Goal: Task Accomplishment & Management: Manage account settings

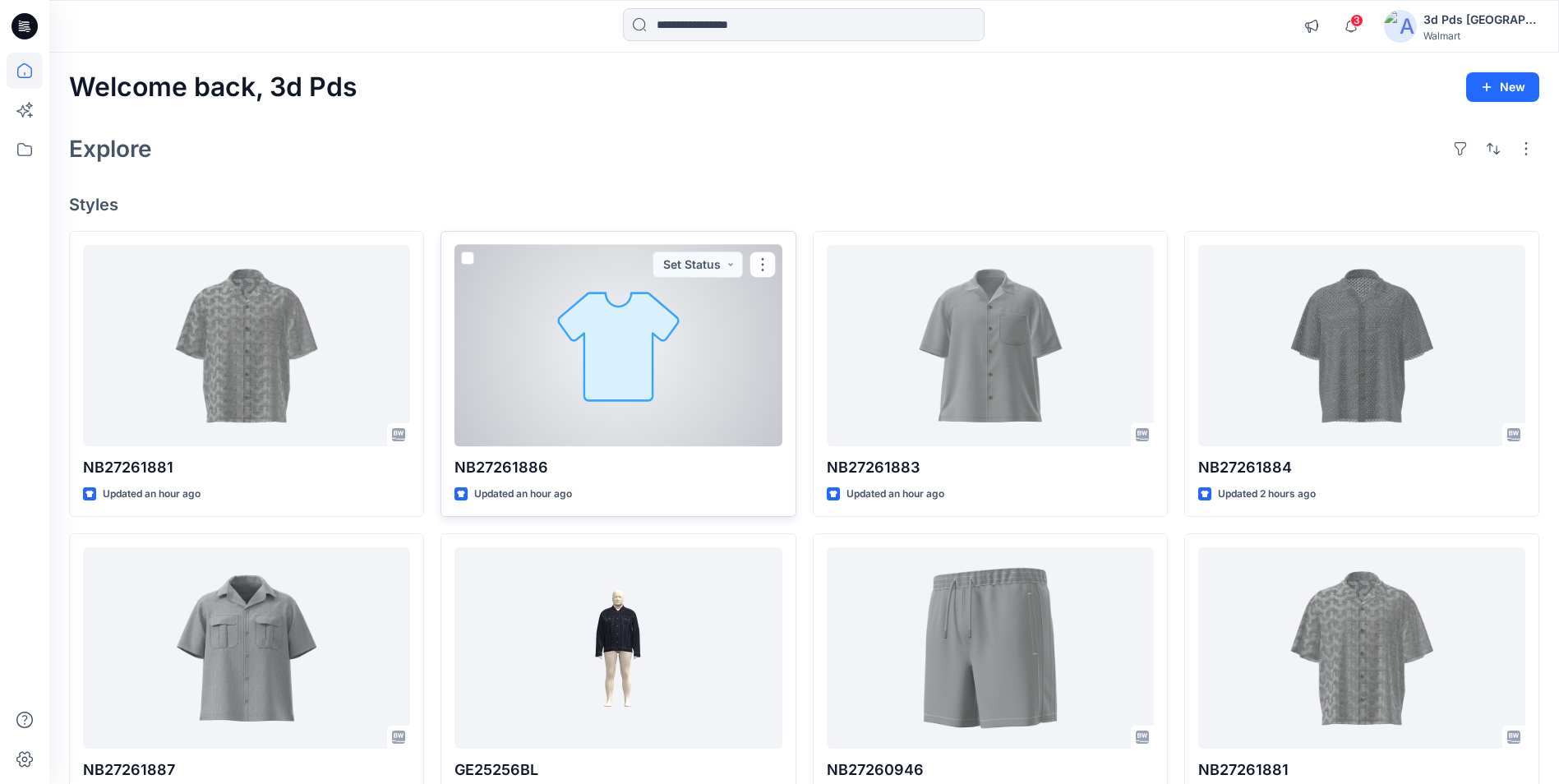
click at [642, 353] on div at bounding box center [618, 345] width 327 height 201
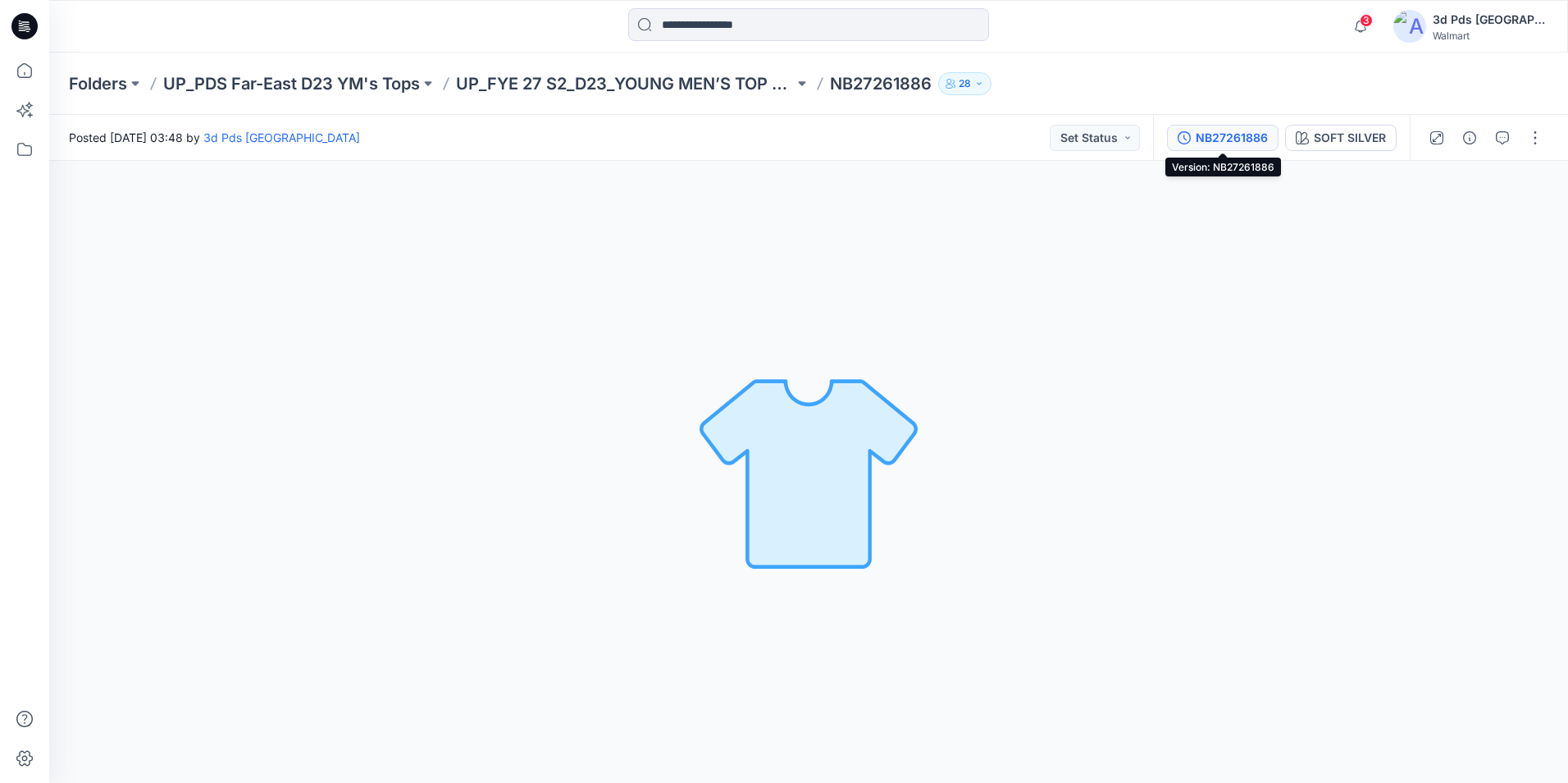
click at [1243, 133] on div "NB27261886" at bounding box center [1231, 137] width 72 height 18
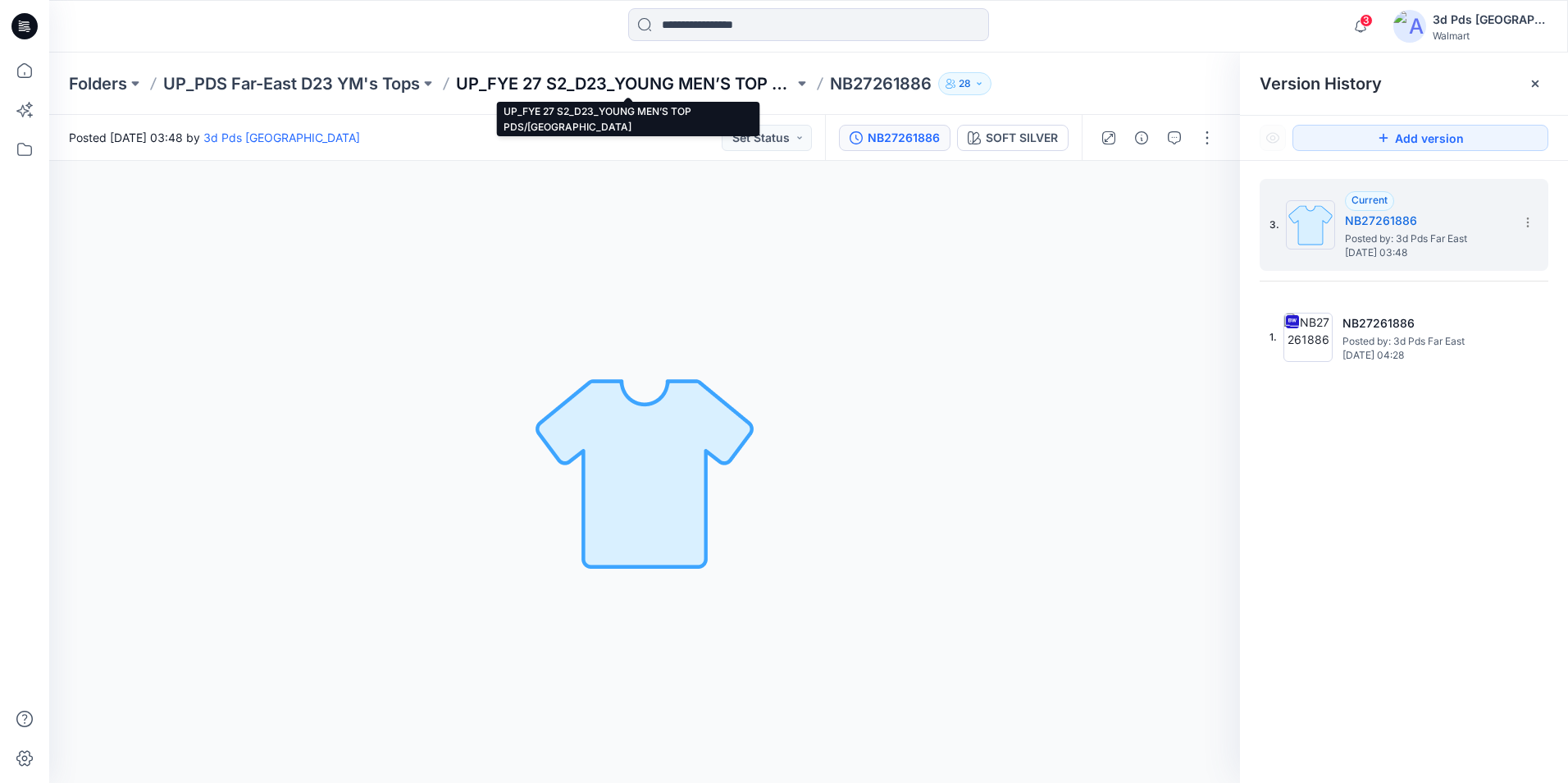
click at [516, 89] on p "UP_FYE 27 S2_D23_YOUNG MEN’S TOP PDS/[GEOGRAPHIC_DATA]" at bounding box center [625, 83] width 338 height 23
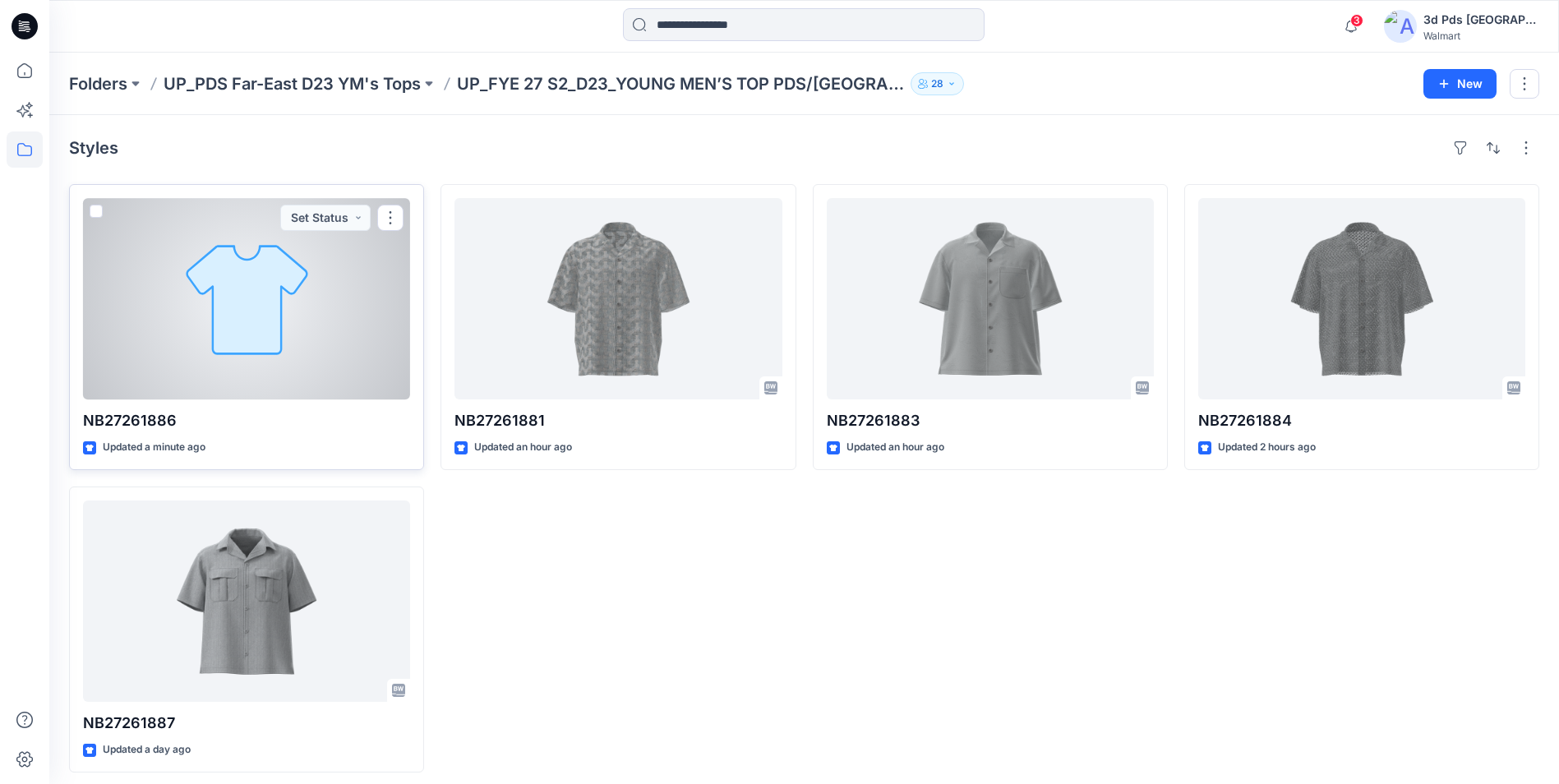
click at [334, 258] on div at bounding box center [246, 298] width 327 height 201
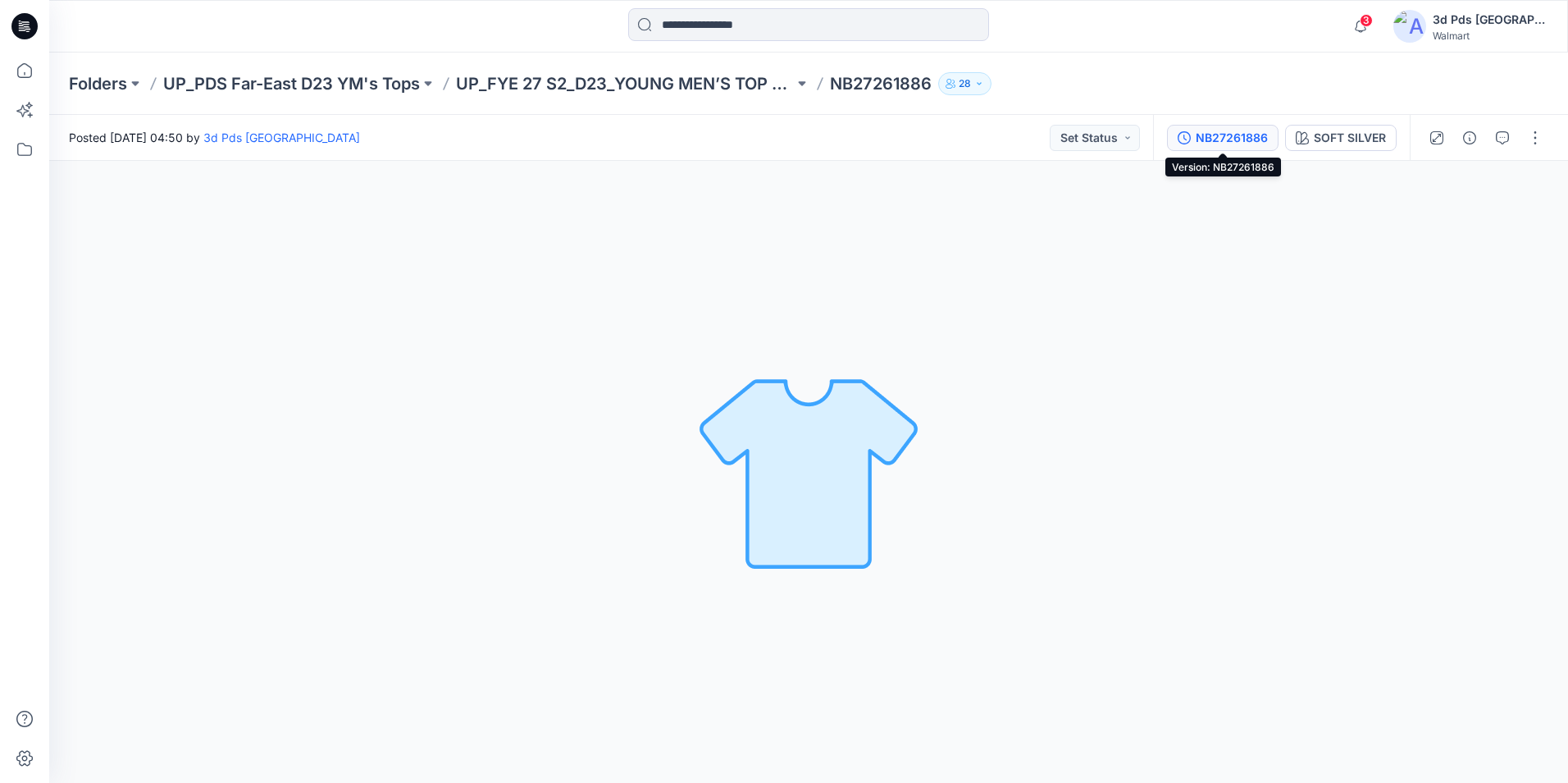
click at [1246, 141] on div "NB27261886" at bounding box center [1231, 137] width 72 height 18
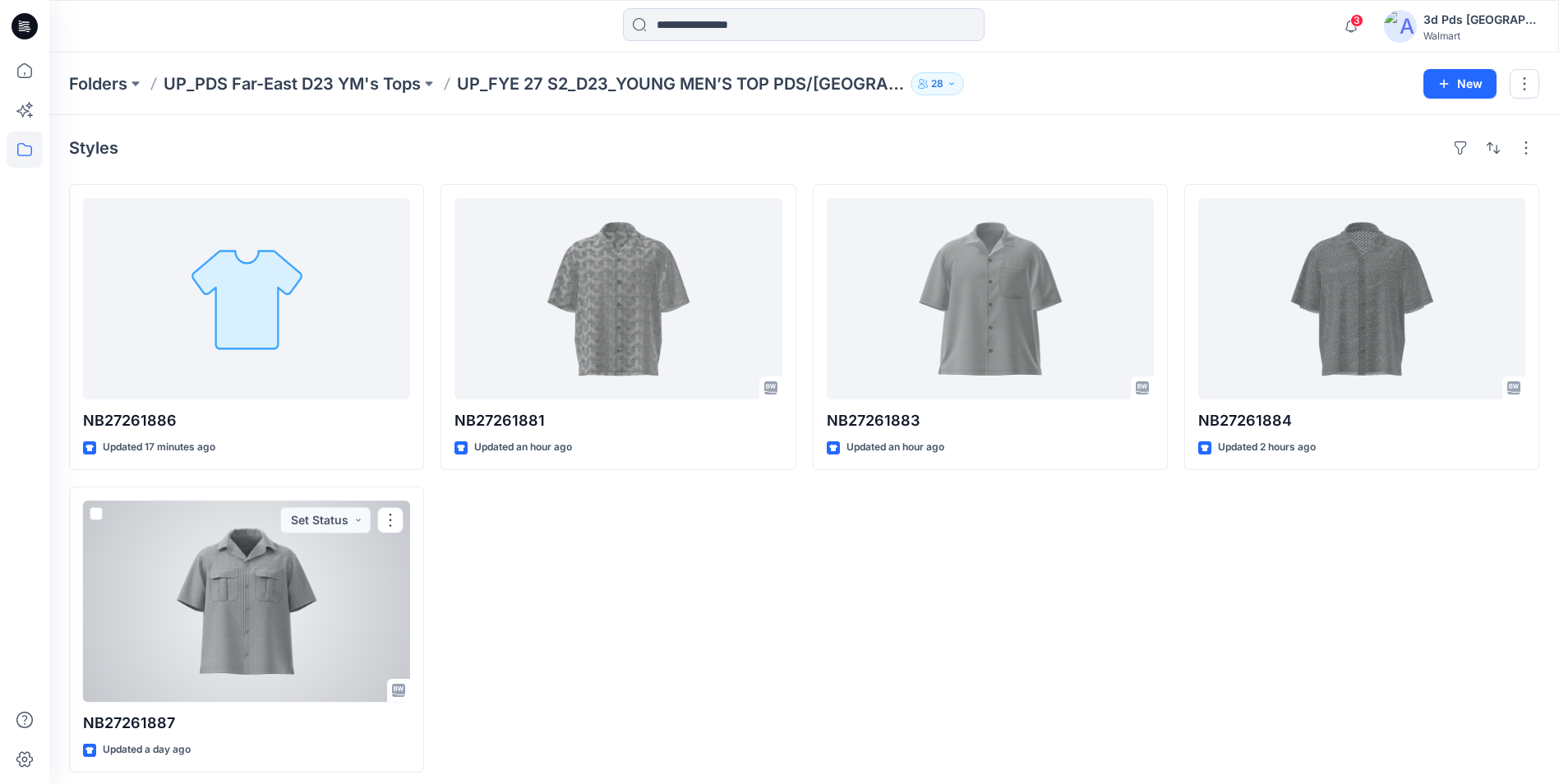
click at [201, 586] on div at bounding box center [246, 601] width 327 height 201
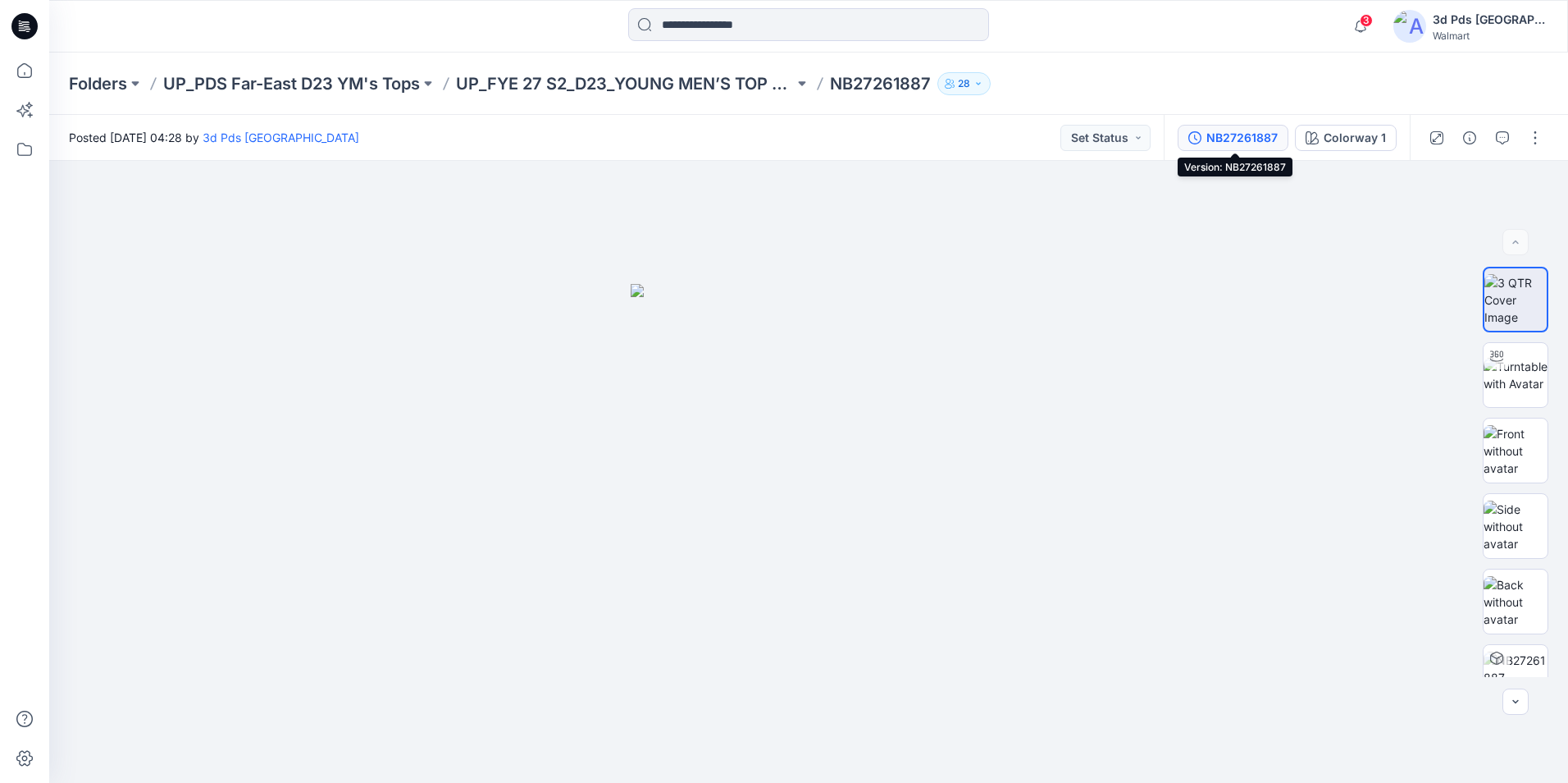
click at [1233, 135] on div "NB27261887" at bounding box center [1242, 137] width 71 height 18
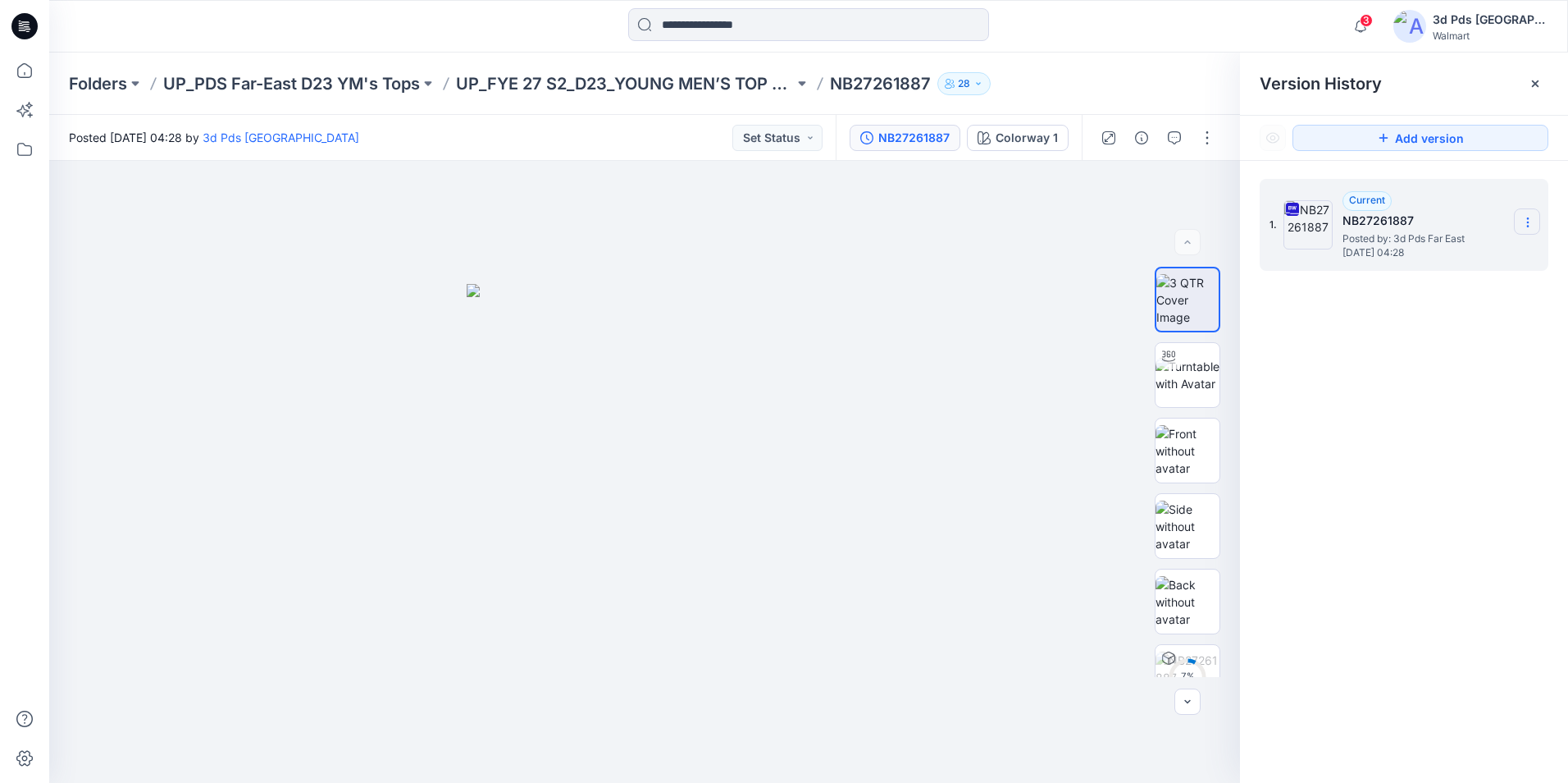
click at [1525, 224] on icon at bounding box center [1528, 222] width 13 height 13
click at [1442, 253] on span "Download Source BW File" at bounding box center [1444, 254] width 137 height 20
click at [1005, 330] on div at bounding box center [644, 472] width 1191 height 622
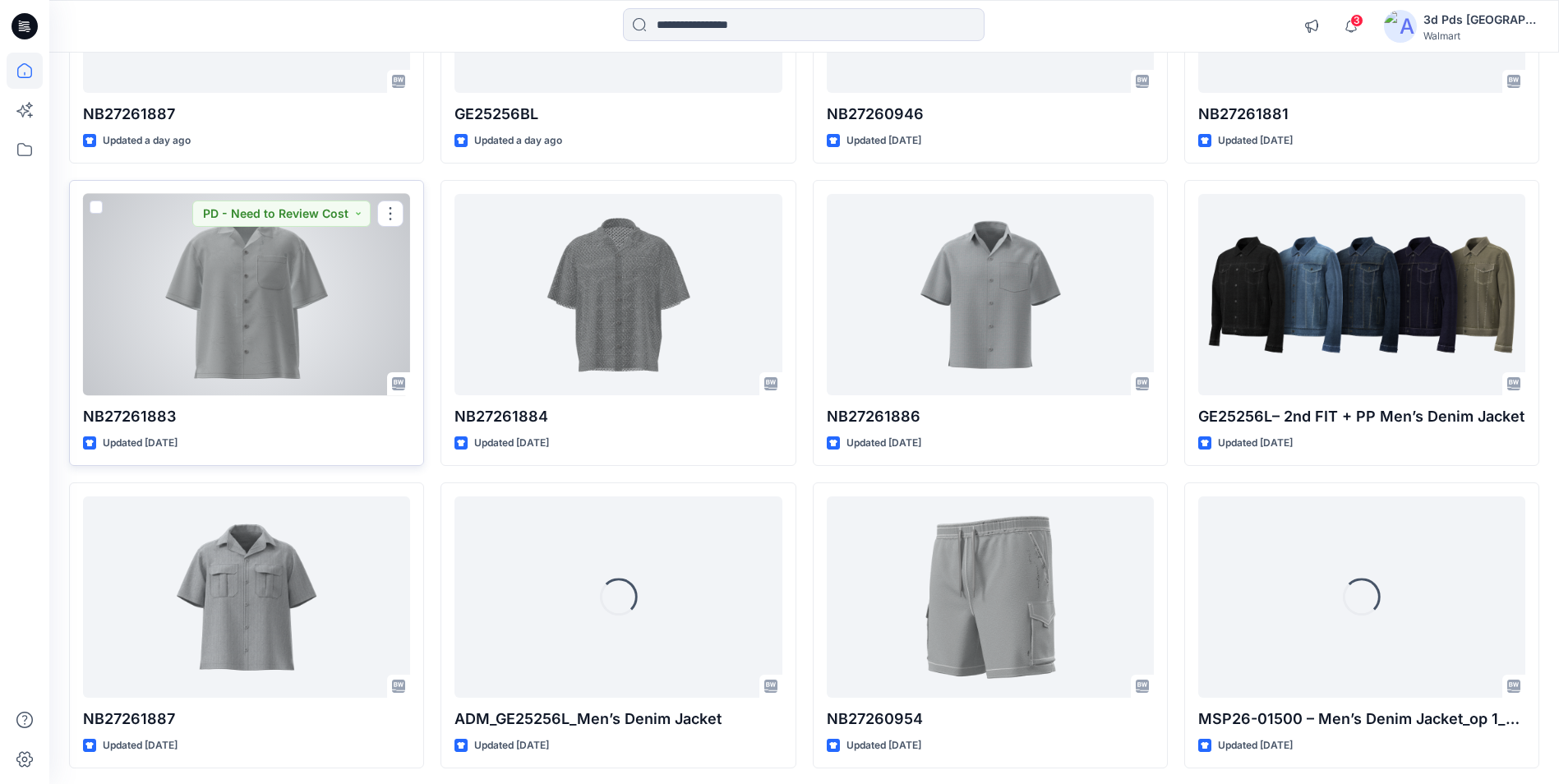
scroll to position [663, 0]
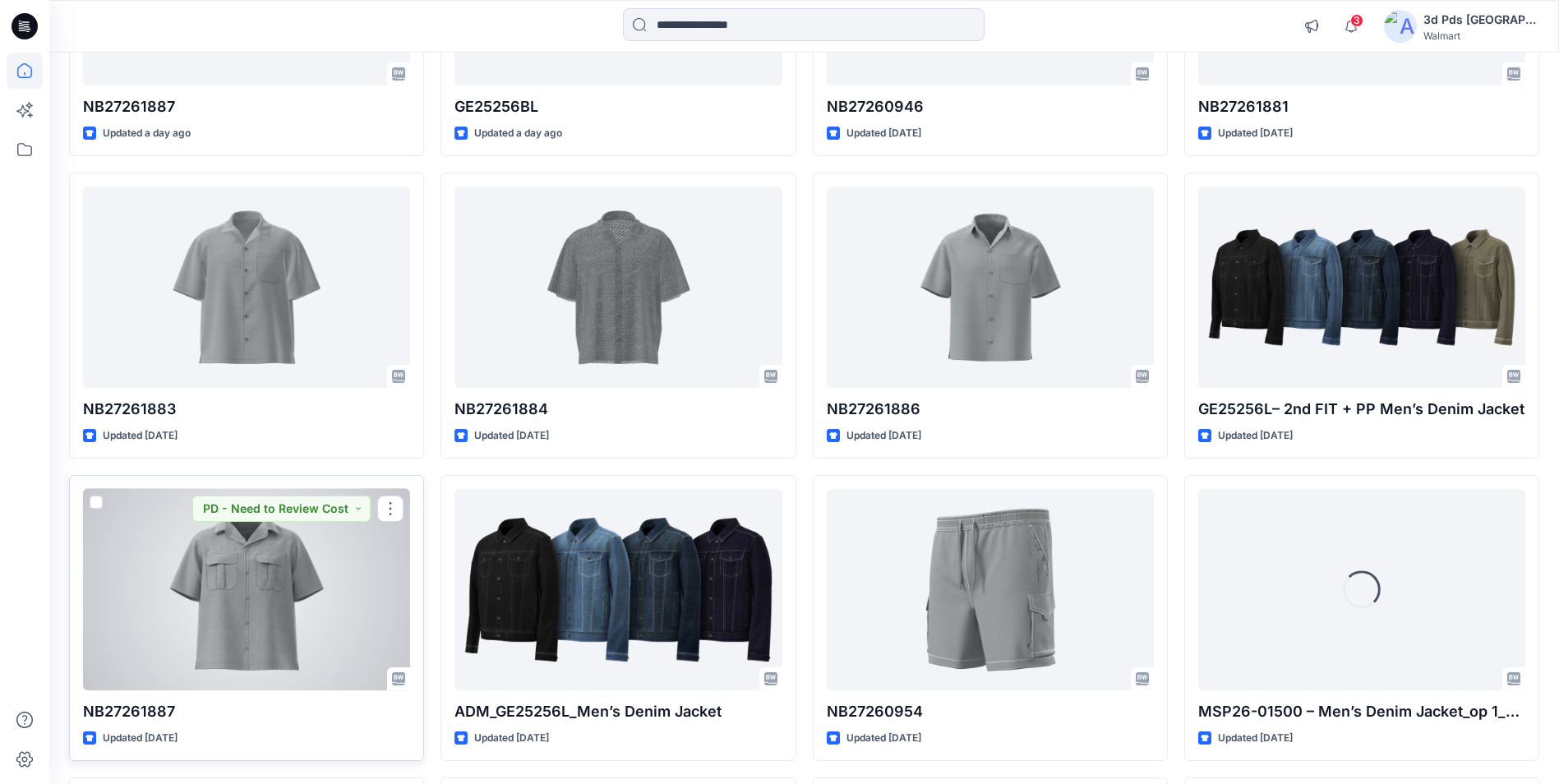
click at [255, 588] on div at bounding box center [246, 588] width 327 height 201
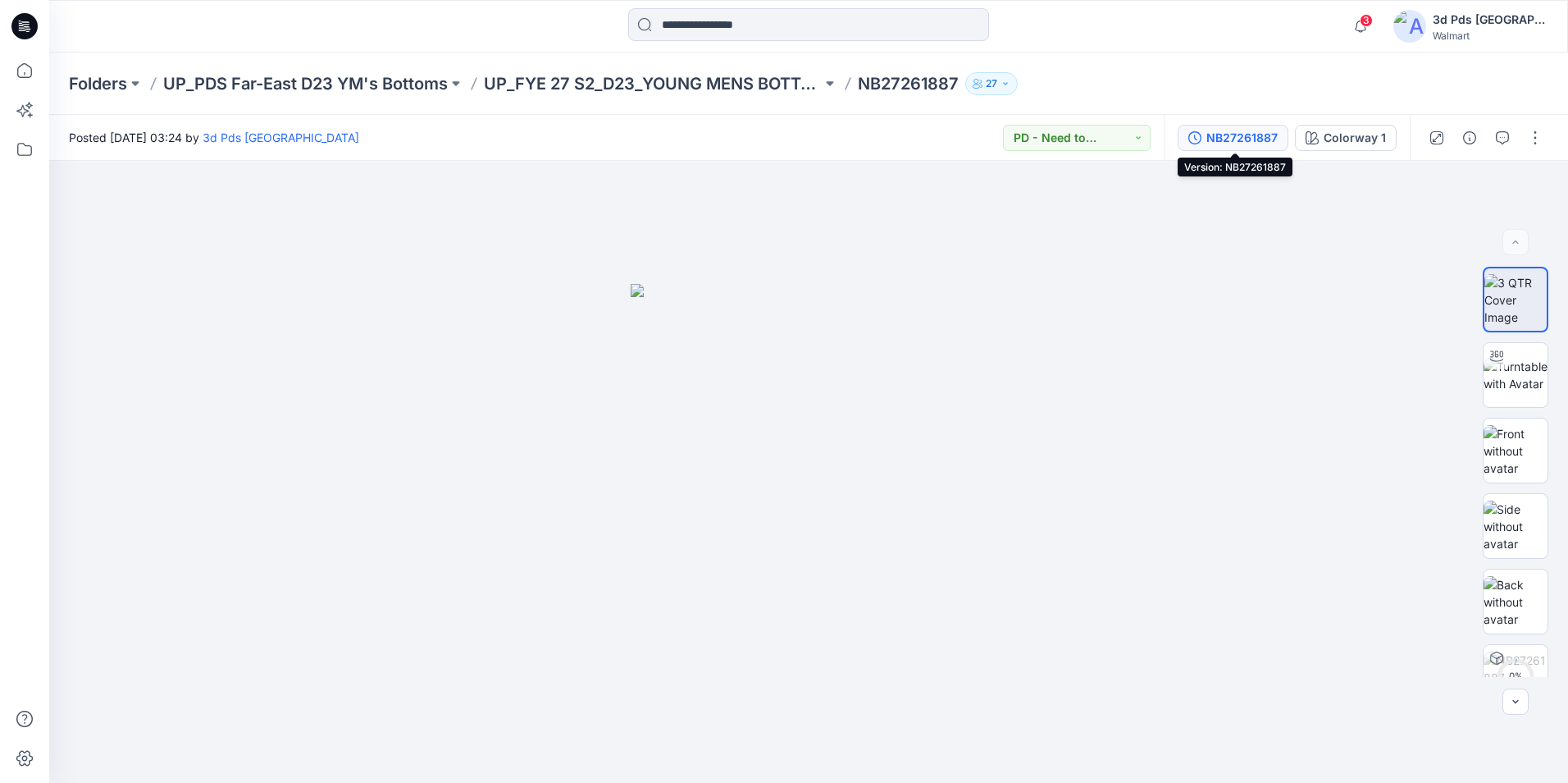
click at [1217, 139] on div "NB27261887" at bounding box center [1242, 137] width 71 height 18
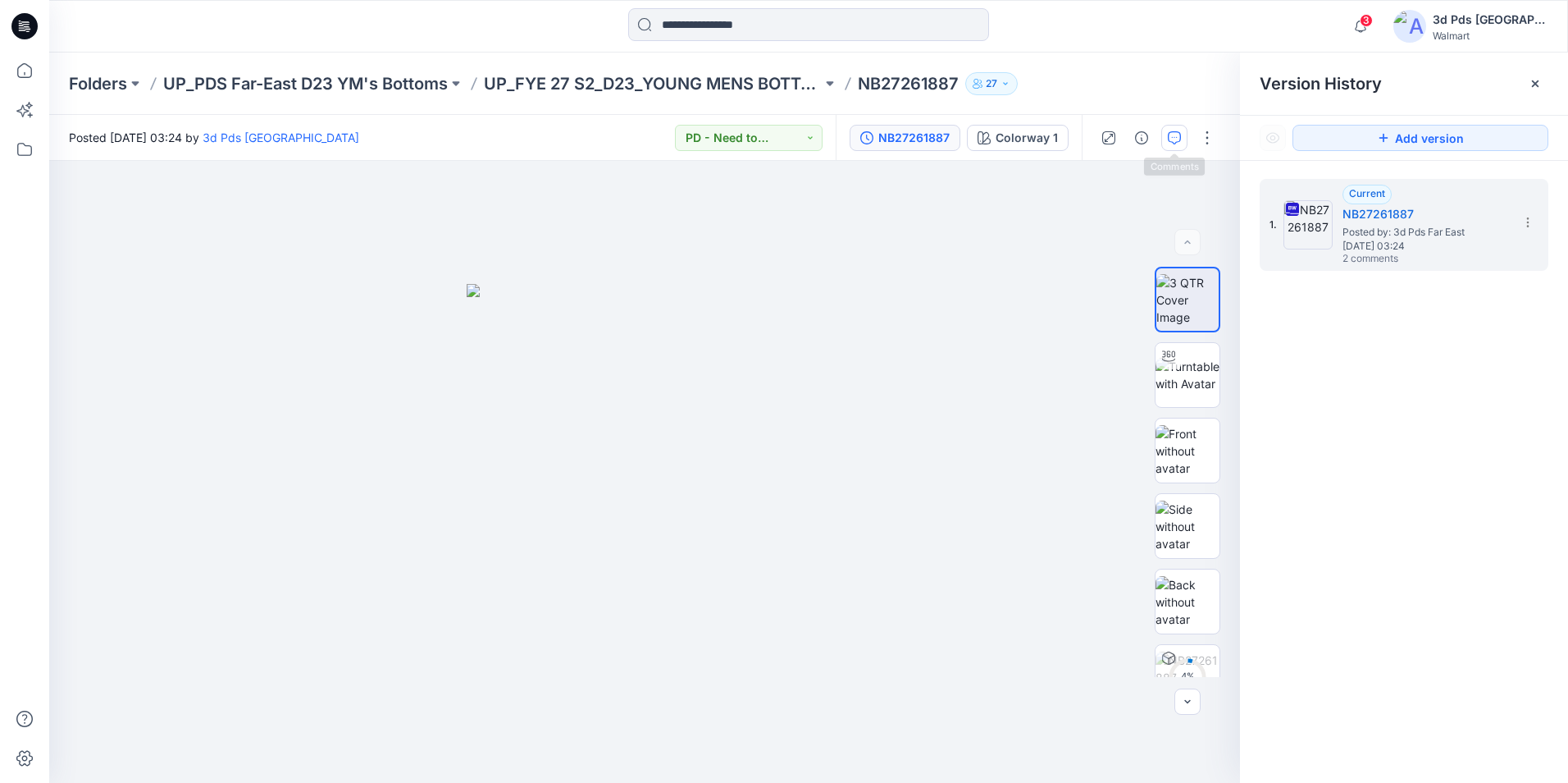
click at [1167, 135] on icon "button" at bounding box center [1174, 137] width 13 height 13
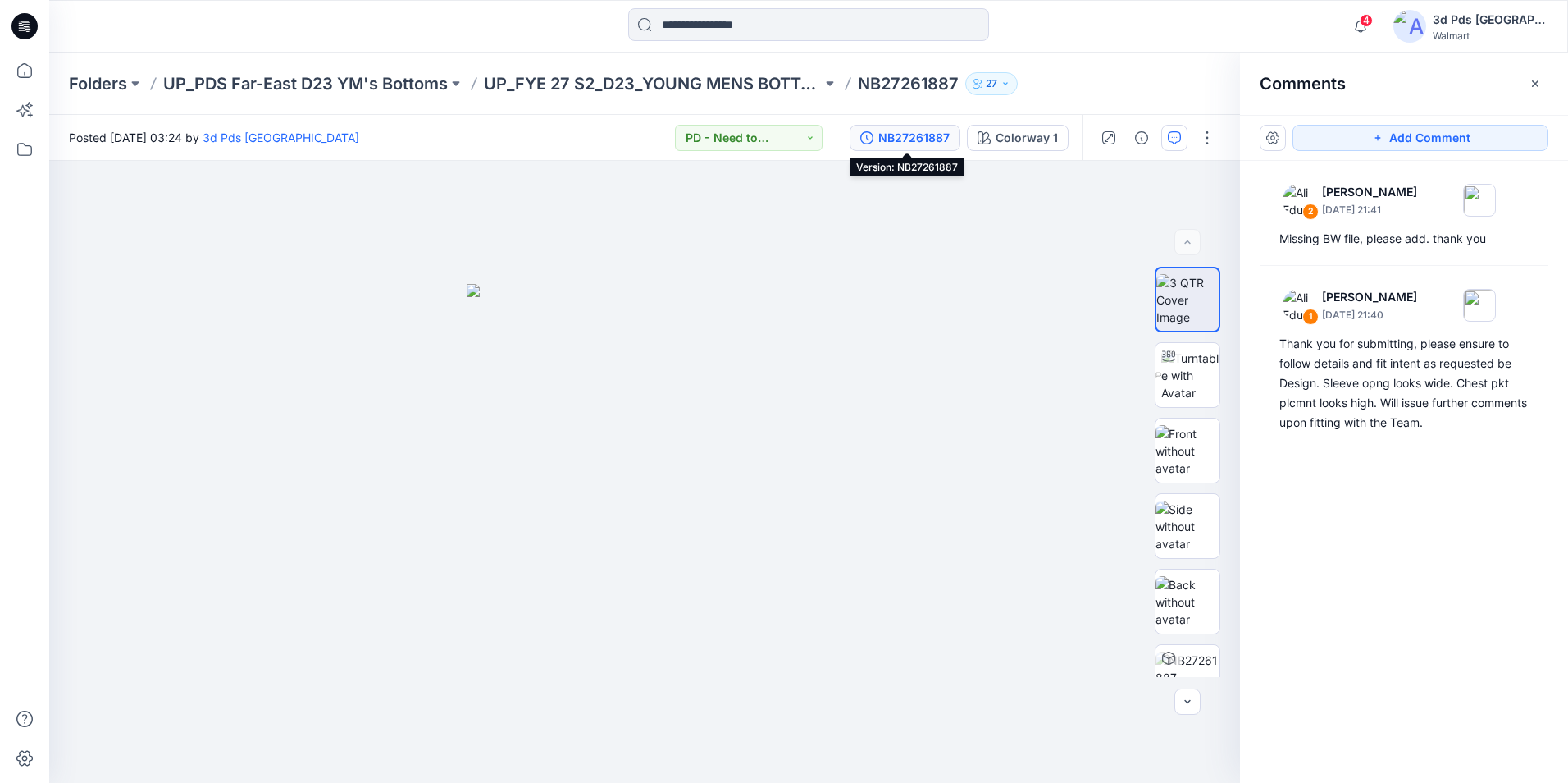
click at [909, 129] on div "NB27261887" at bounding box center [913, 137] width 71 height 18
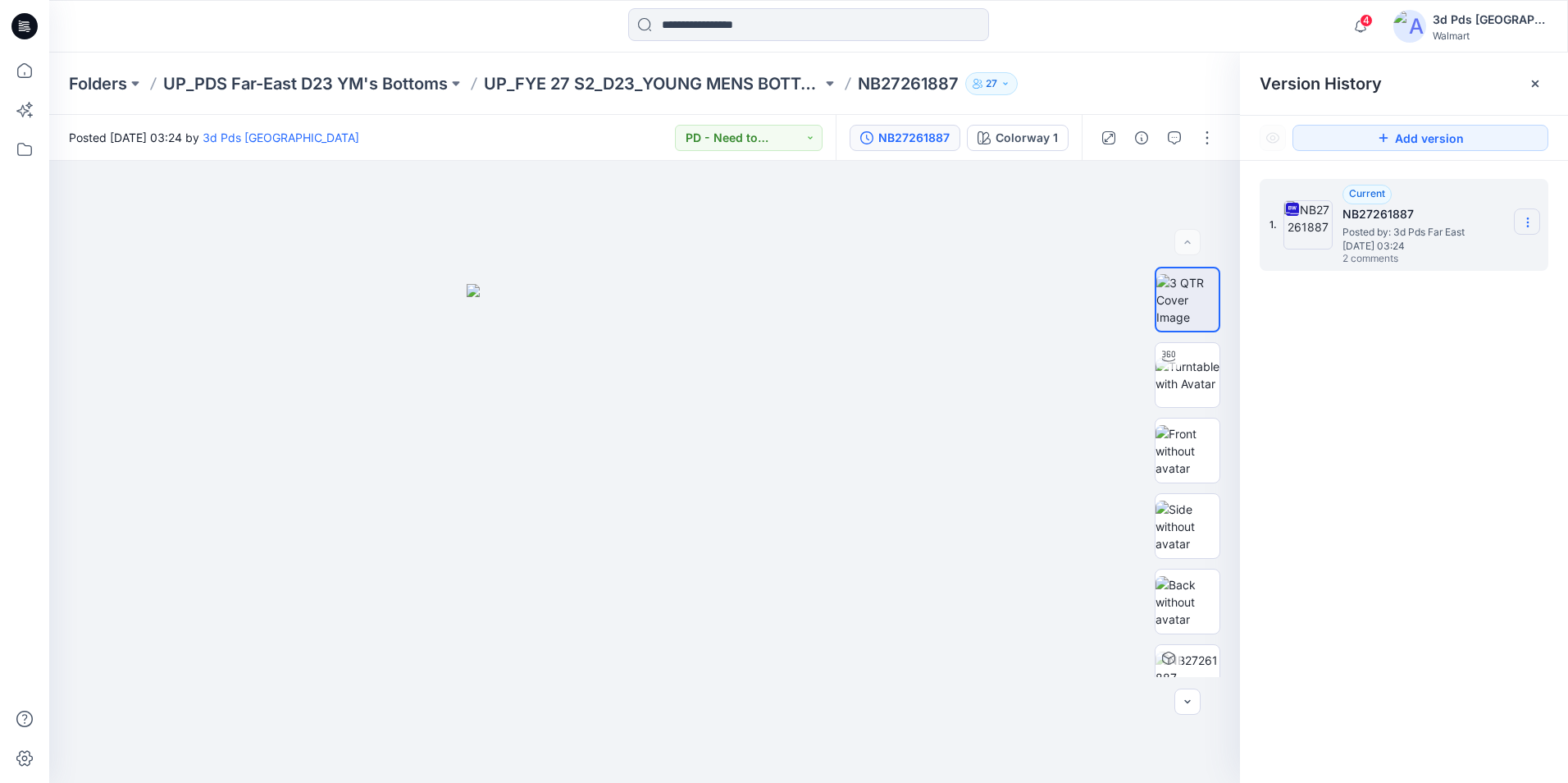
click at [1520, 221] on section at bounding box center [1527, 221] width 26 height 26
click at [1420, 264] on span "Download Source BW File" at bounding box center [1444, 254] width 137 height 20
click at [1521, 219] on icon at bounding box center [1528, 222] width 13 height 13
drag, startPoint x: 1435, startPoint y: 456, endPoint x: 1188, endPoint y: 240, distance: 328.1
click at [1427, 443] on div "1. Current NB27261887 Posted by: 3d Pds Far East Tuesday, August 19, 2025 03:24…" at bounding box center [1404, 483] width 328 height 646
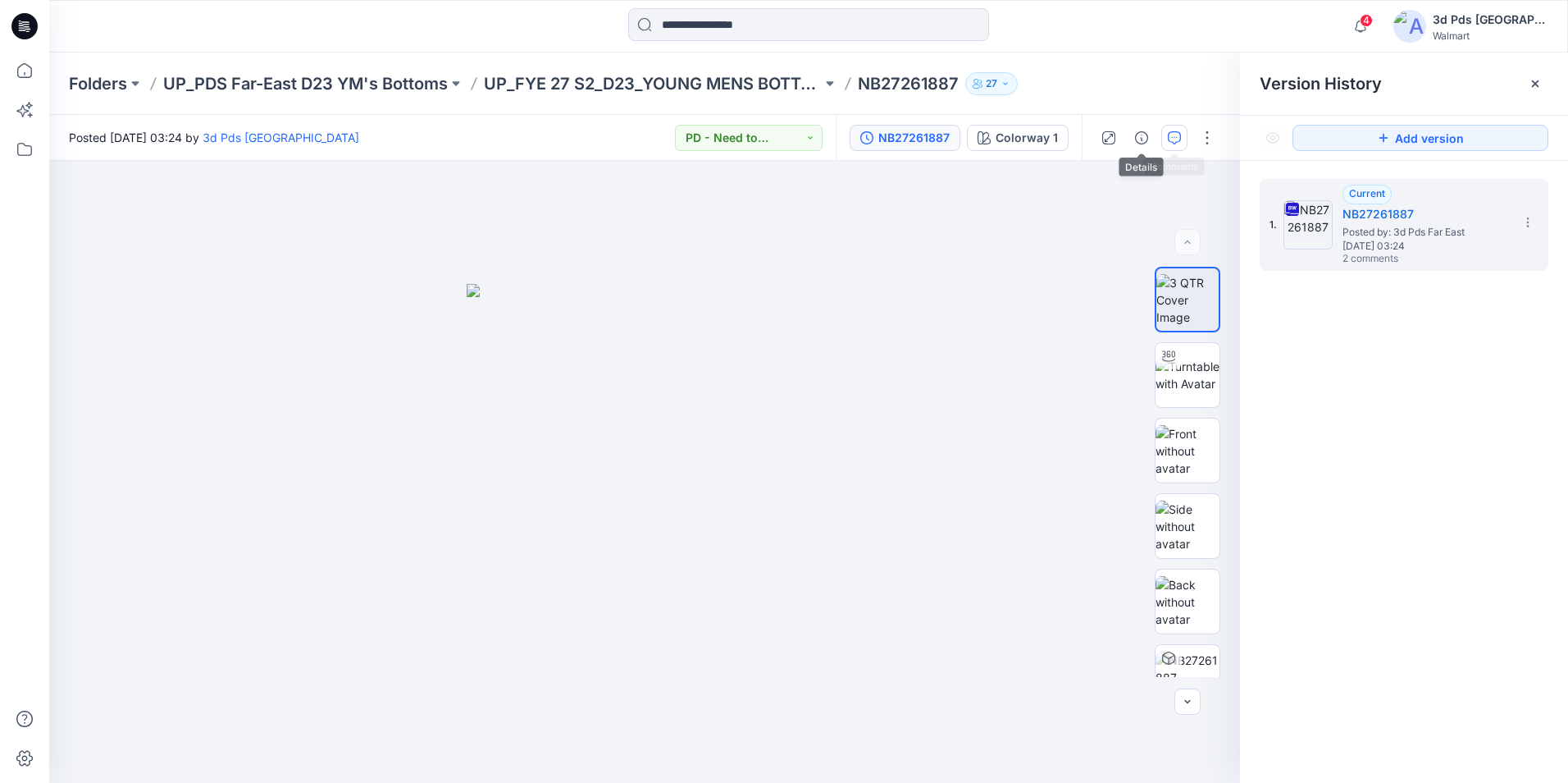
click at [1173, 143] on icon "button" at bounding box center [1174, 137] width 13 height 13
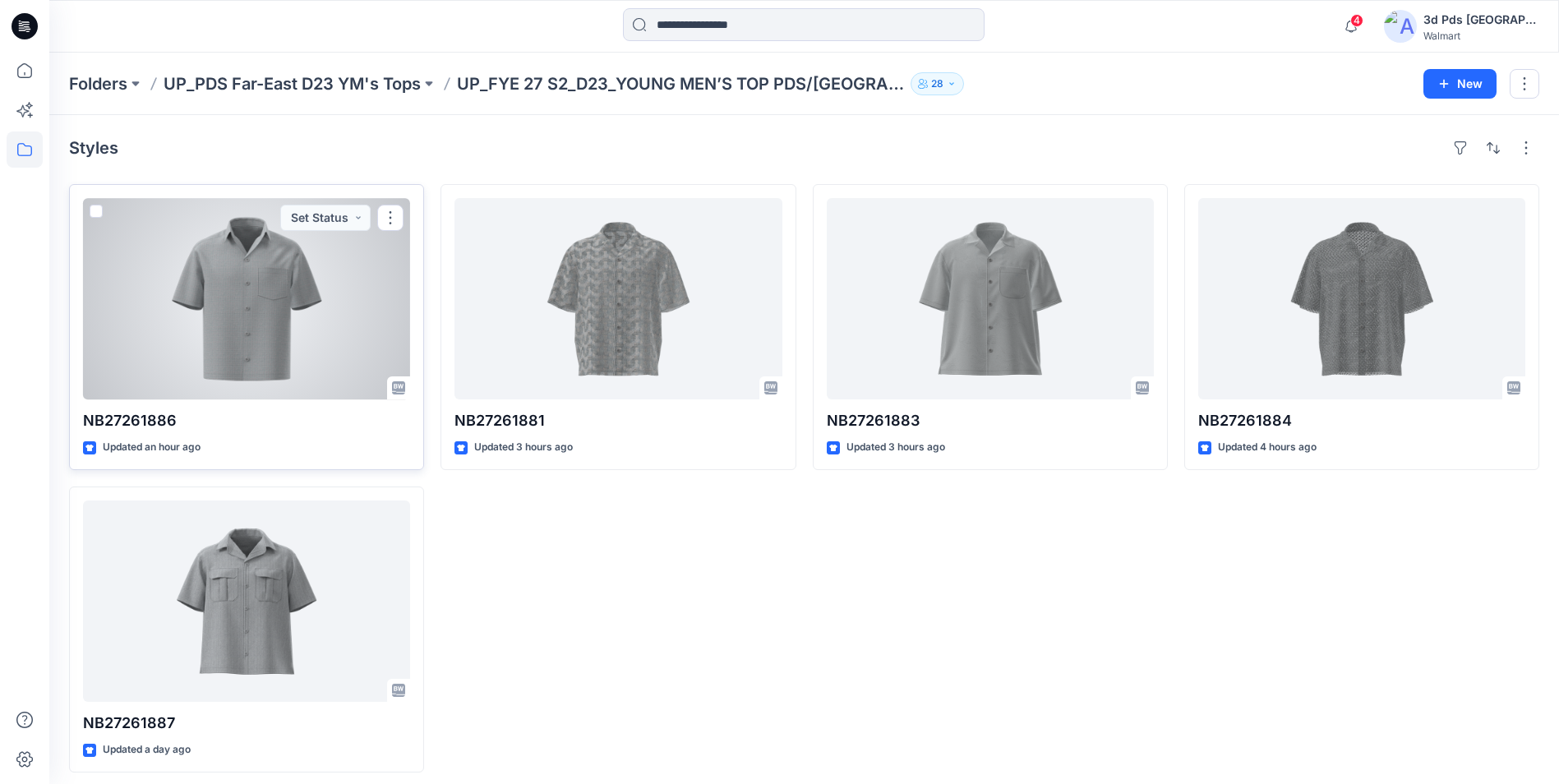
click at [236, 288] on div at bounding box center [246, 298] width 327 height 201
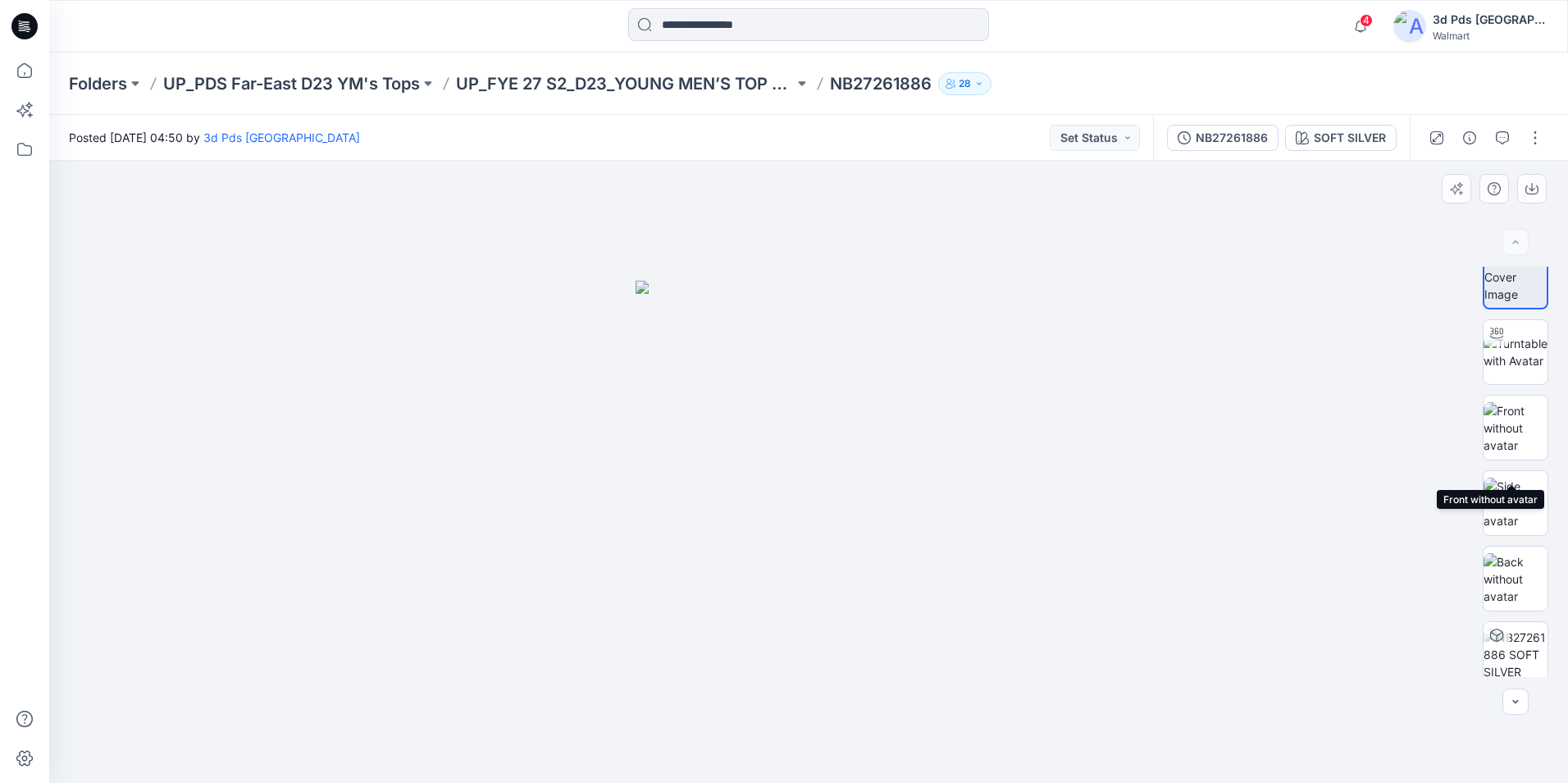
scroll to position [33, 0]
click at [1531, 141] on button "button" at bounding box center [1535, 137] width 26 height 26
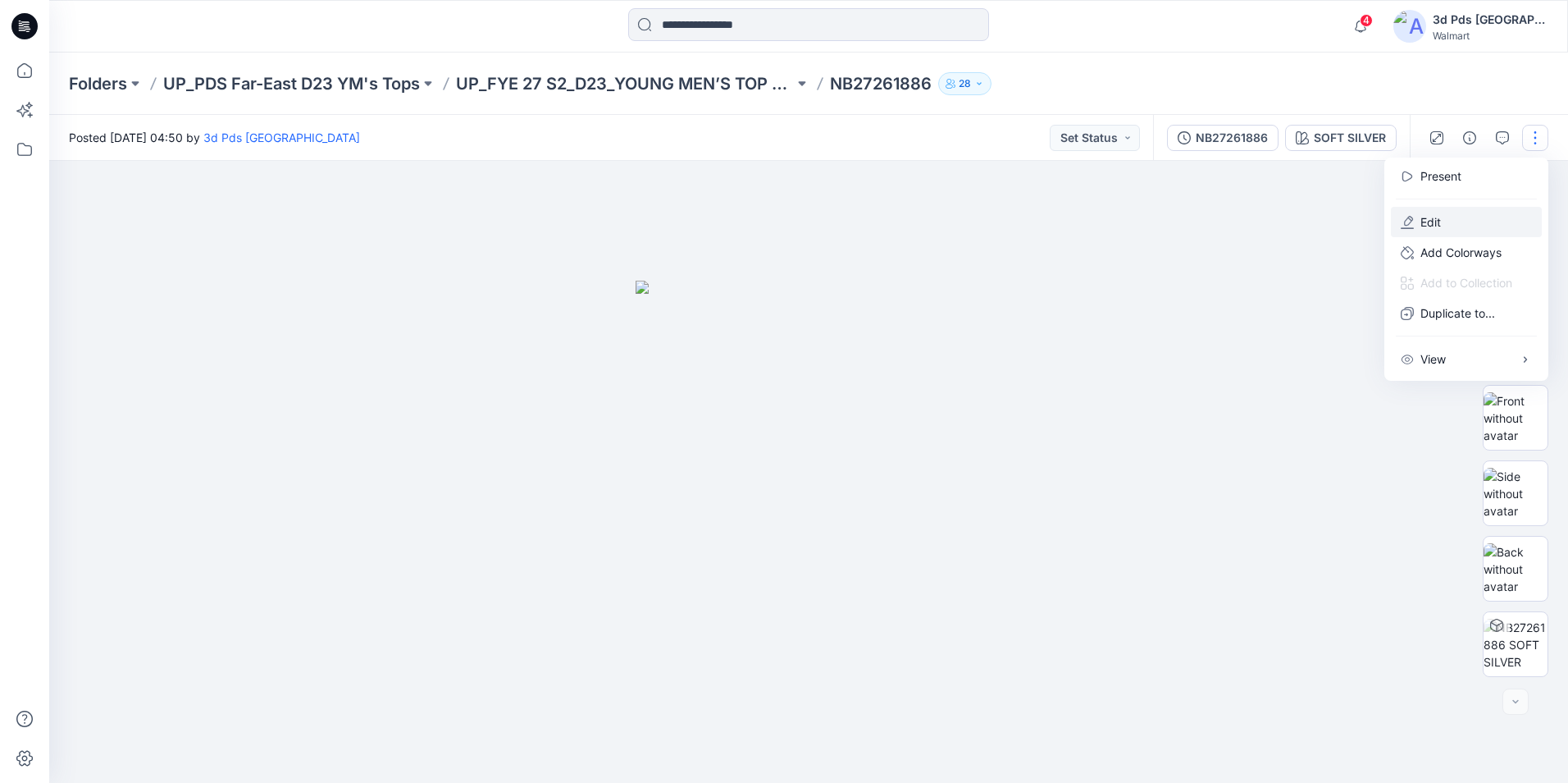
click at [1429, 211] on button "Edit" at bounding box center [1466, 221] width 151 height 30
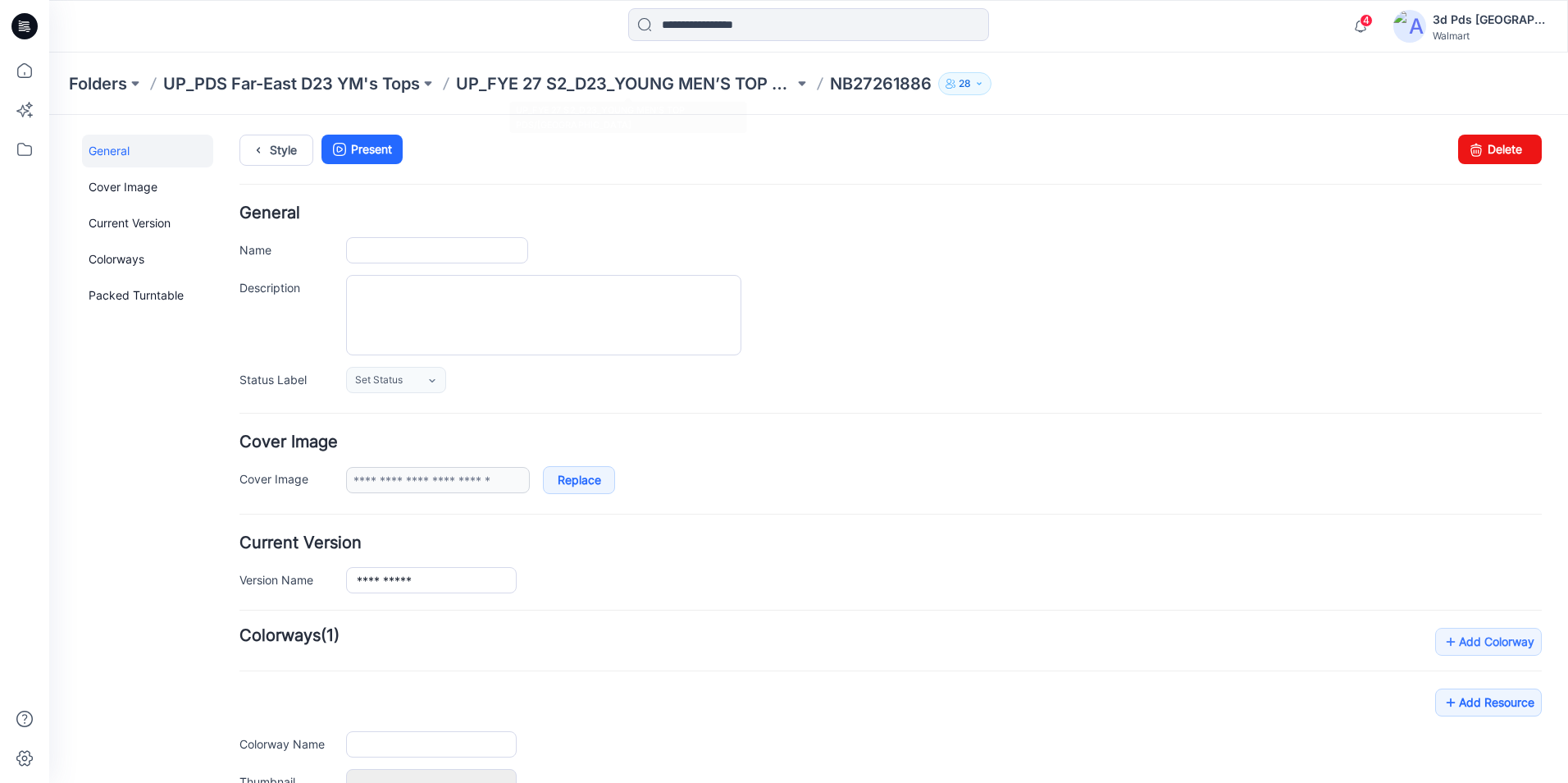
type input "**********"
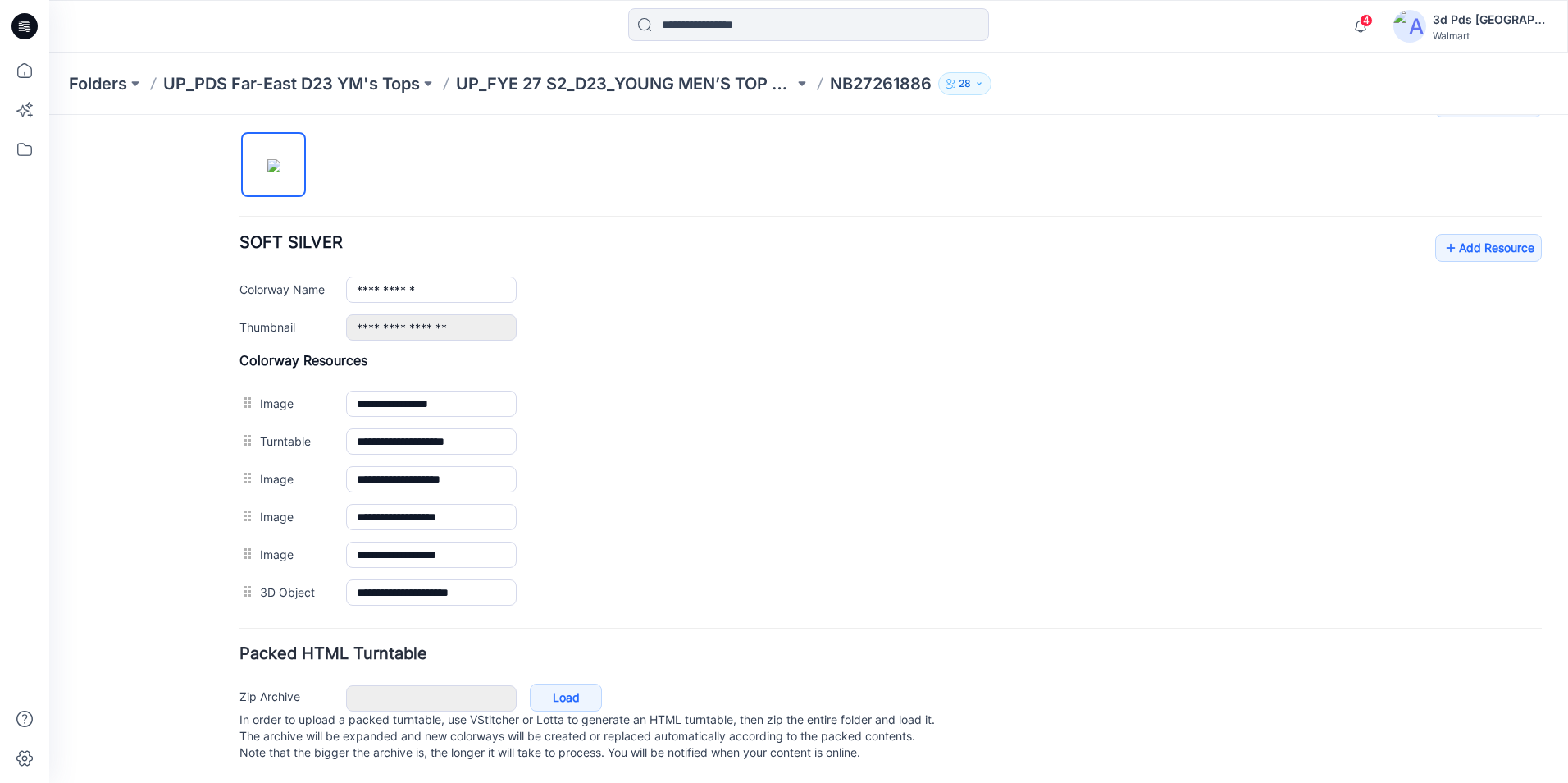
scroll to position [555, 0]
click at [1463, 234] on link "Add Resource" at bounding box center [1489, 248] width 106 height 28
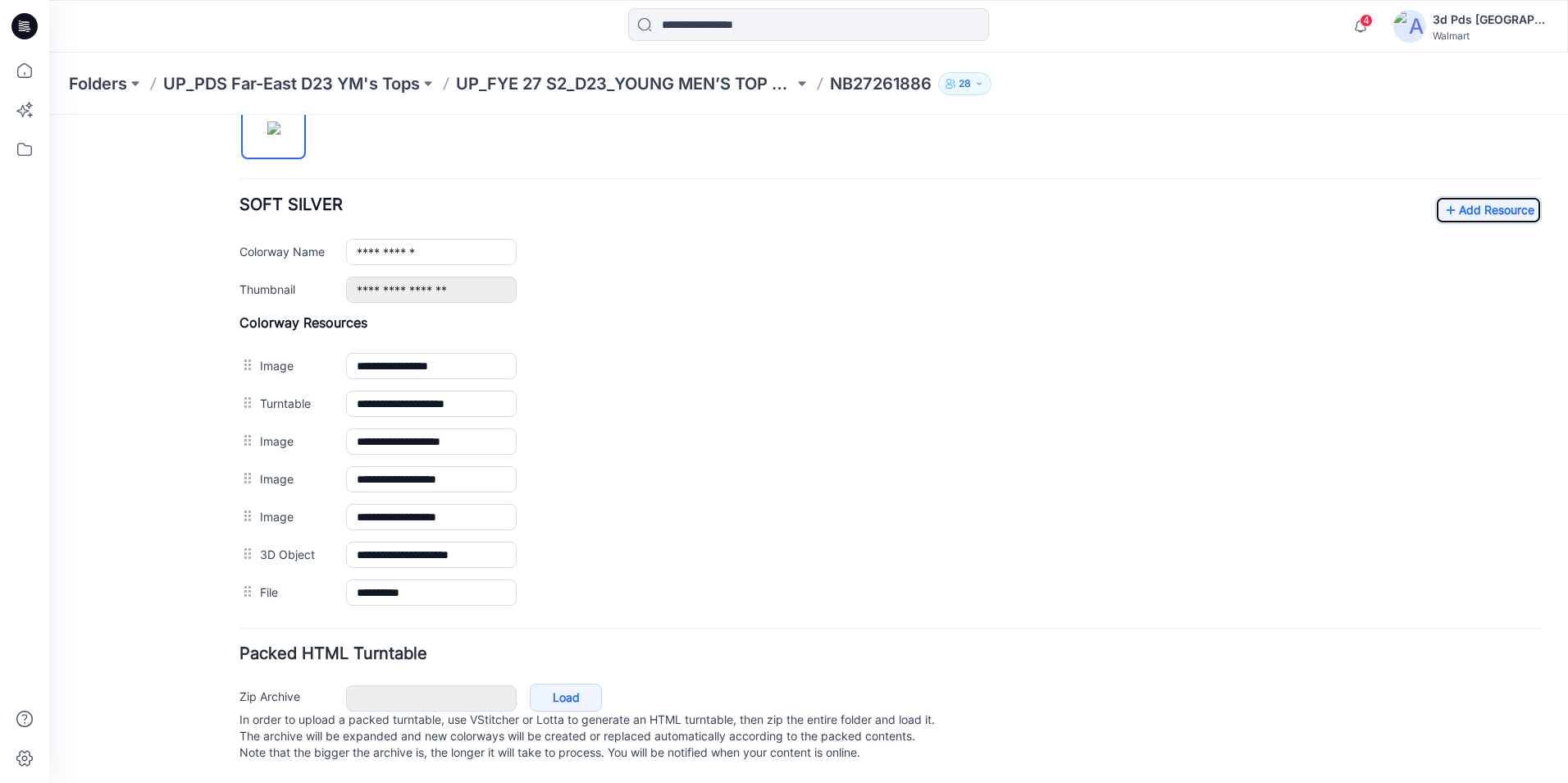
scroll to position [0, 0]
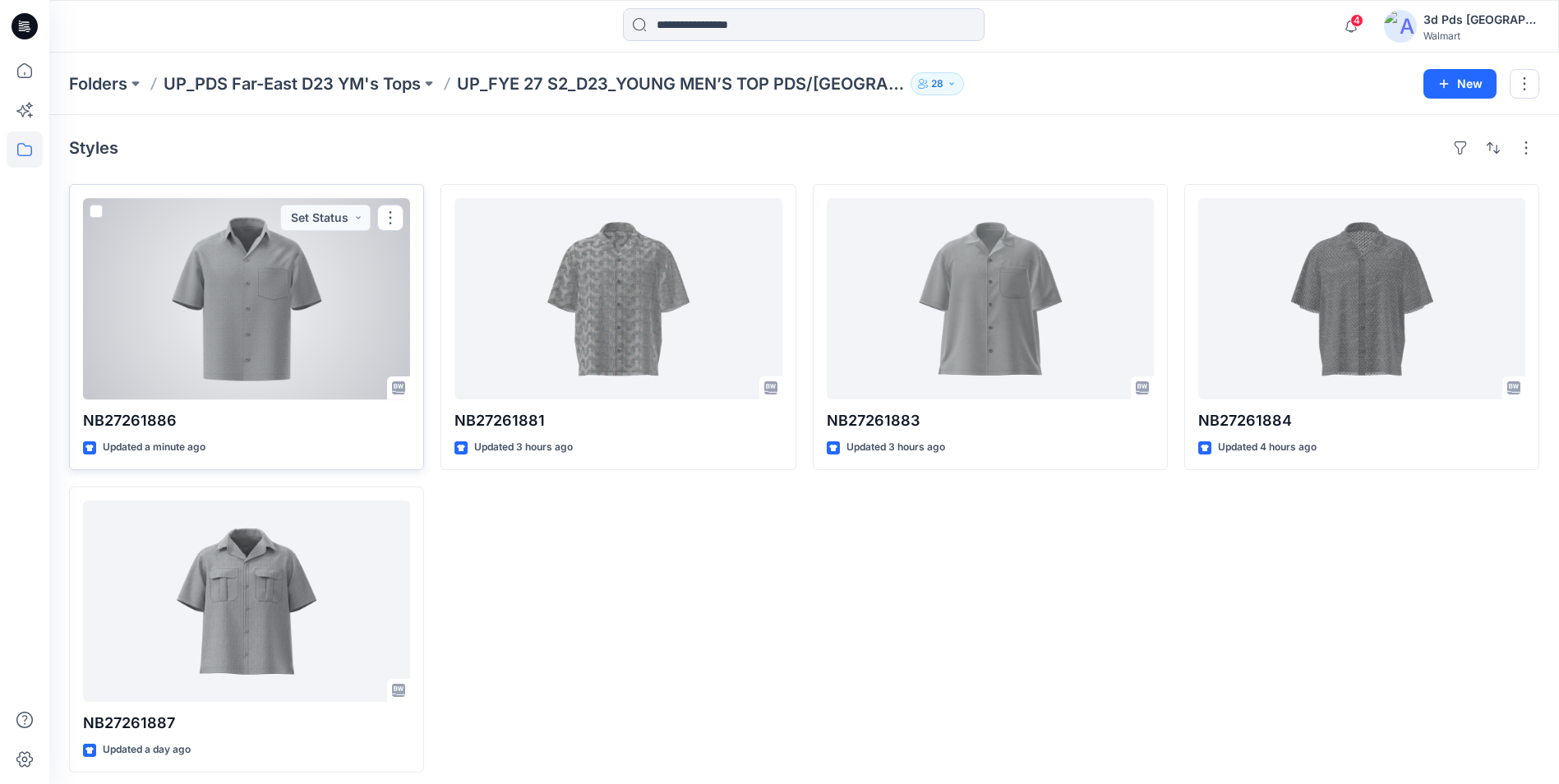
click at [323, 313] on div at bounding box center [246, 298] width 327 height 201
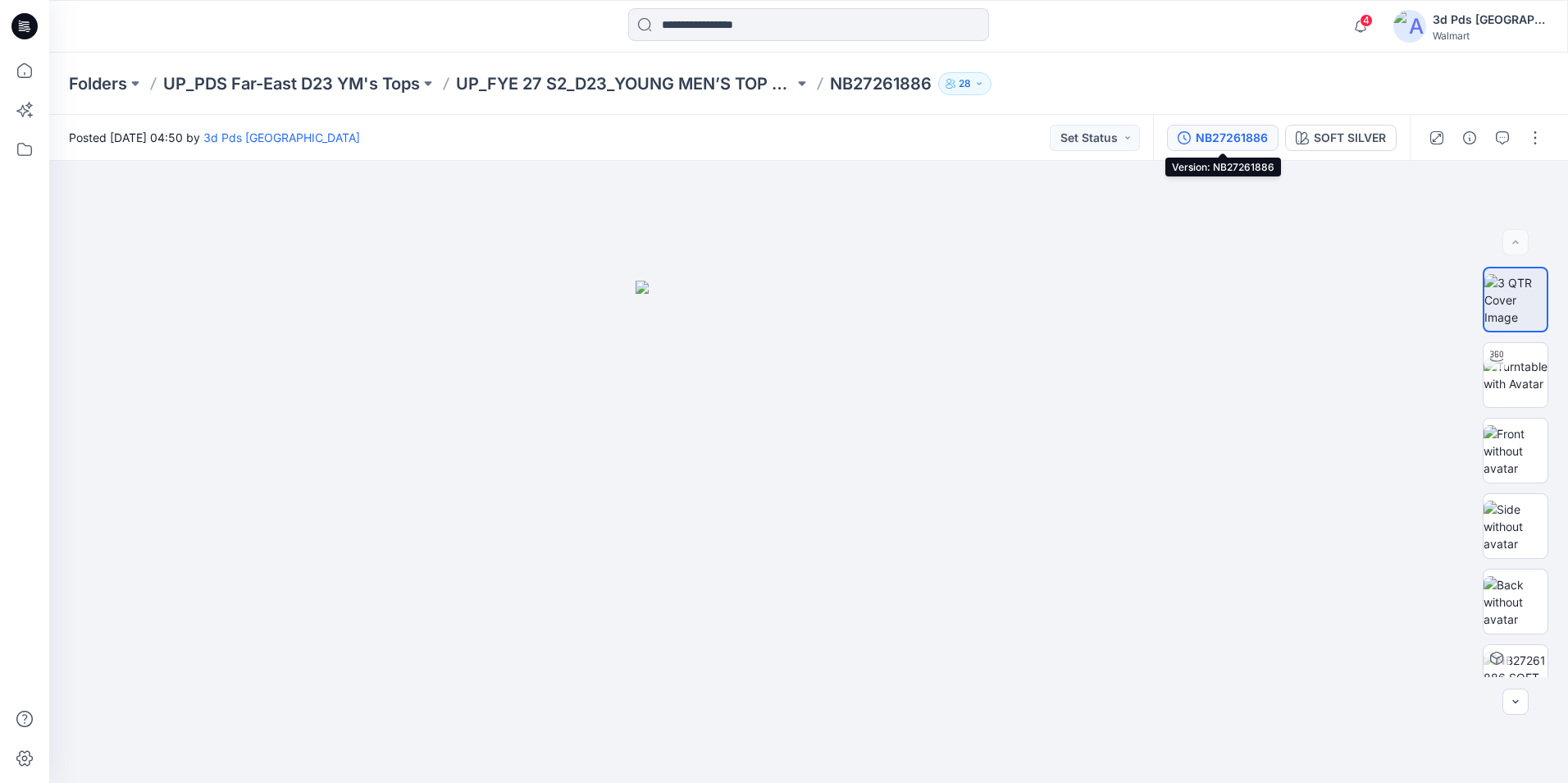
click at [1241, 138] on div "NB27261886" at bounding box center [1231, 137] width 72 height 18
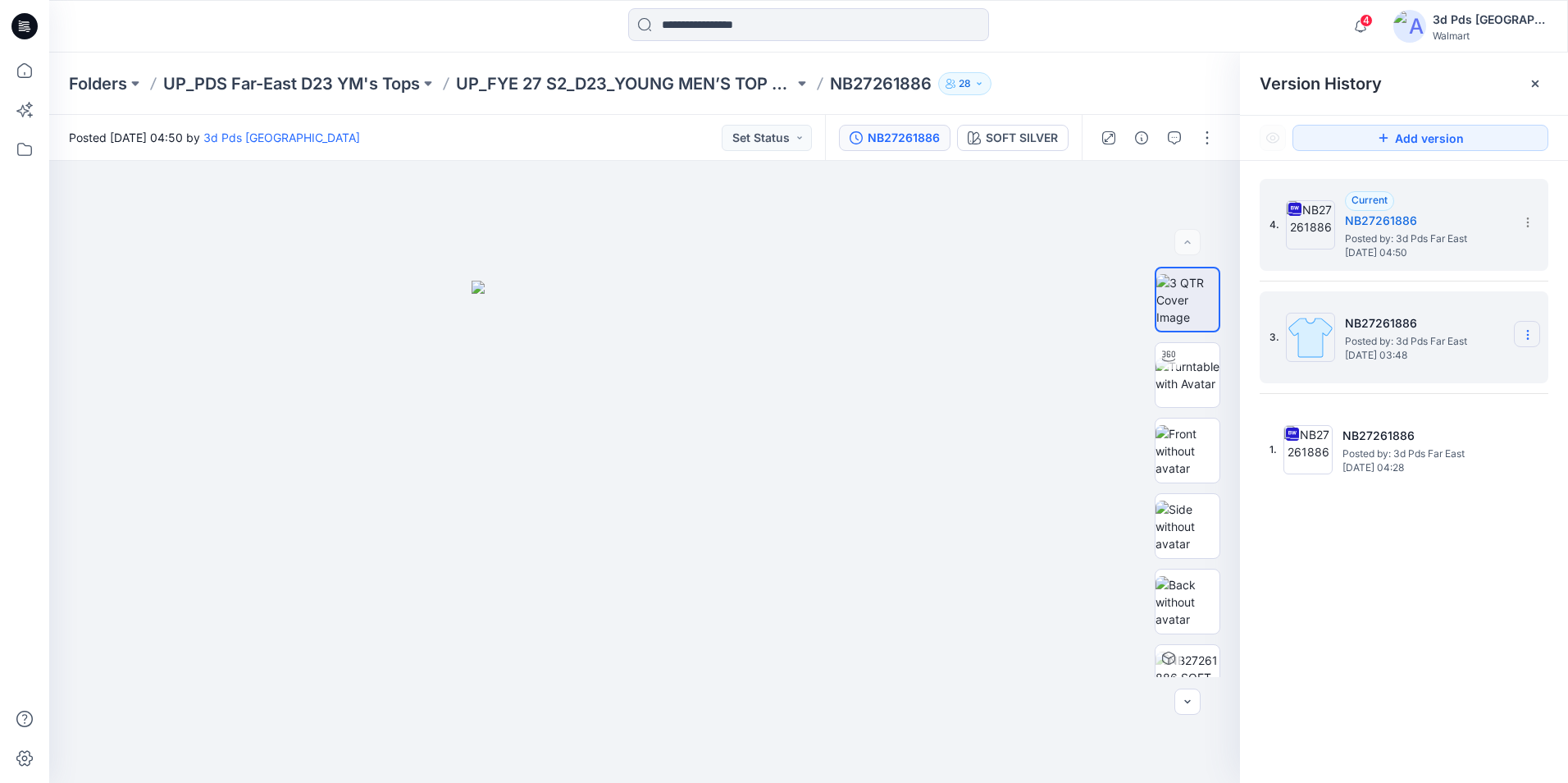
click at [1523, 332] on icon at bounding box center [1528, 335] width 13 height 13
click at [1419, 469] on span "Delete Version" at bounding box center [1414, 472] width 77 height 20
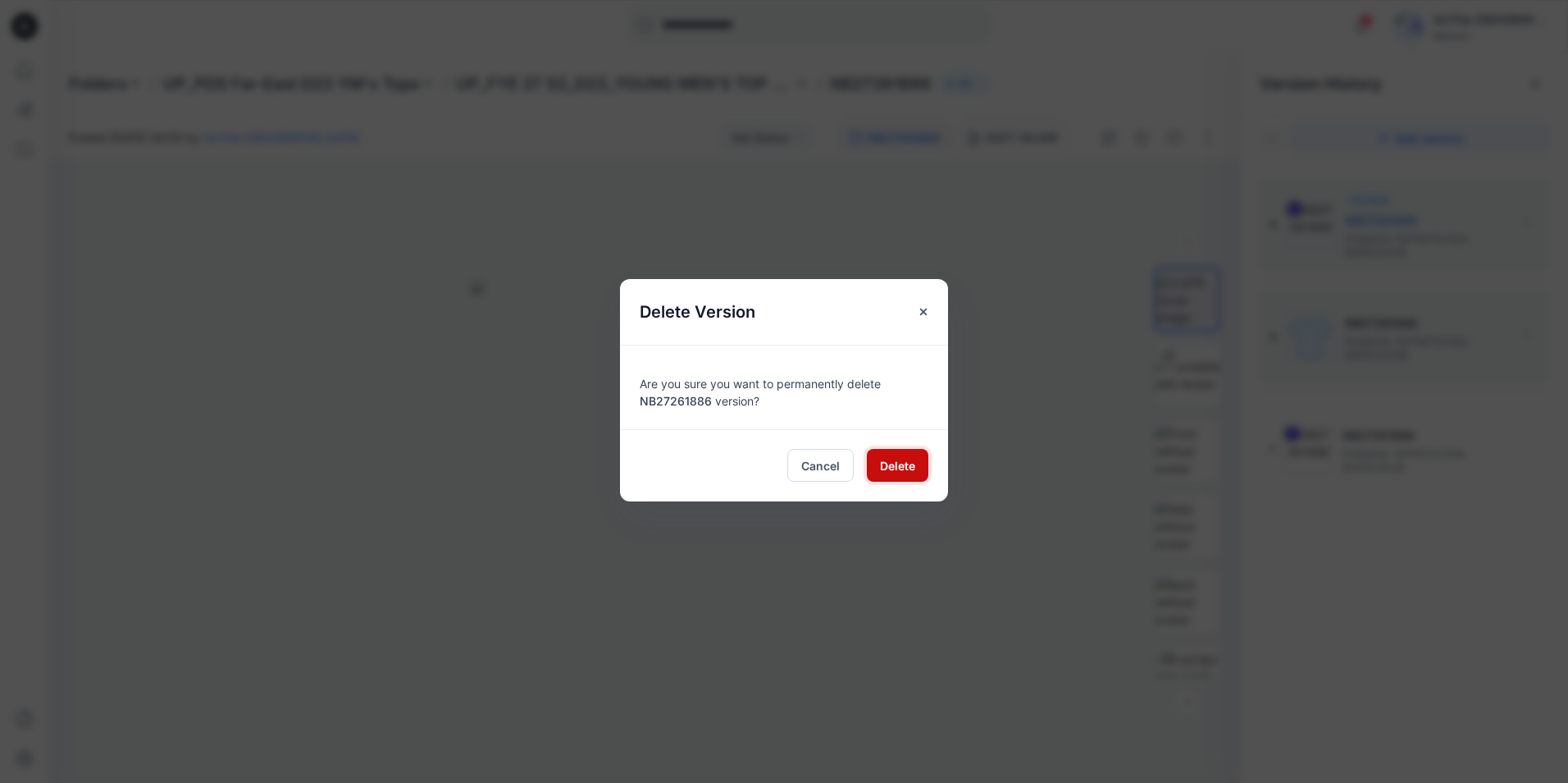
click at [887, 467] on span "Delete" at bounding box center [897, 465] width 35 height 17
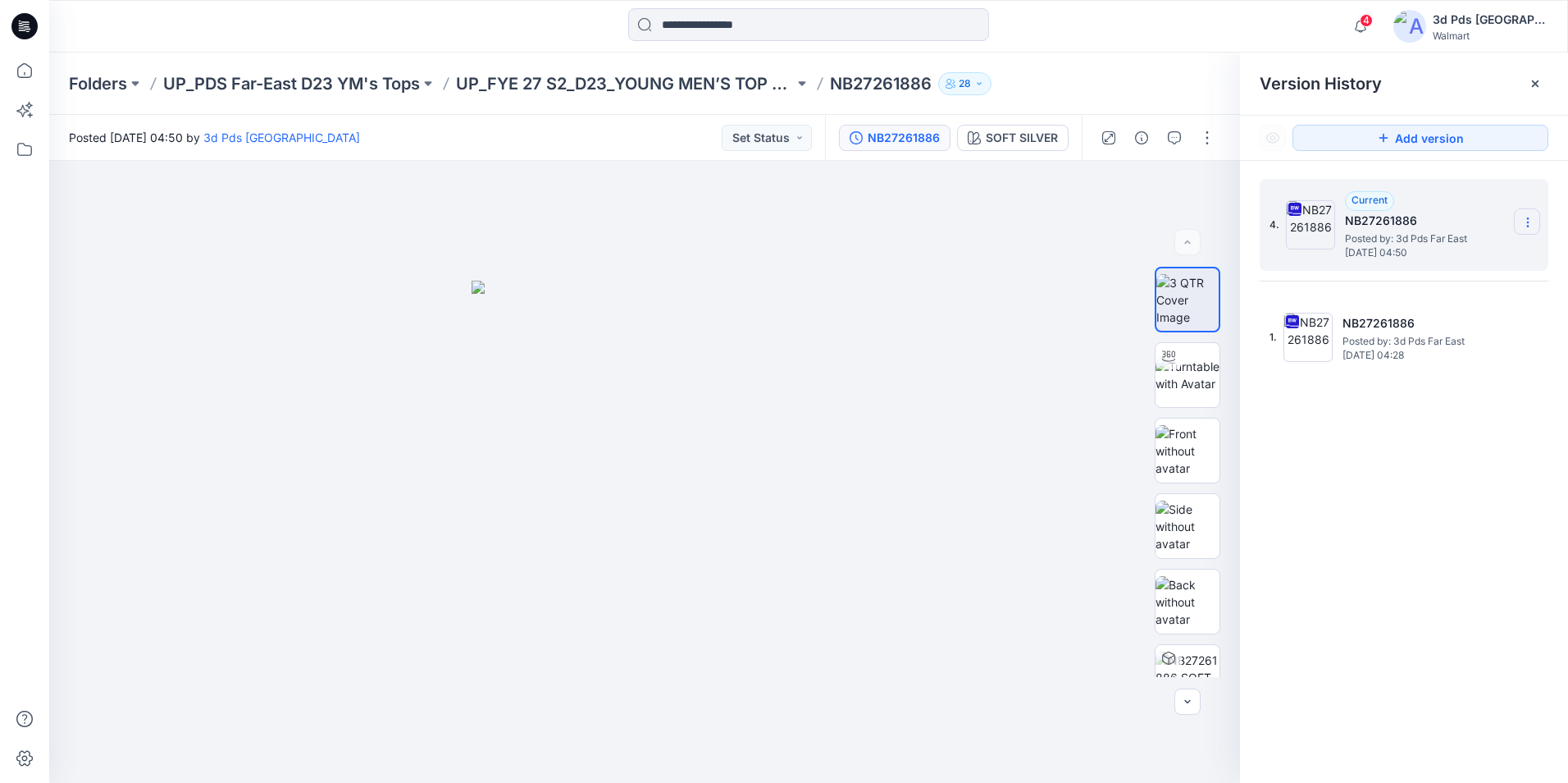
click at [1522, 222] on icon at bounding box center [1528, 222] width 13 height 13
click at [1435, 322] on span "Rename Version" at bounding box center [1418, 320] width 85 height 20
click at [1432, 223] on input "**********" at bounding box center [1446, 220] width 180 height 26
type input "**********"
click at [1371, 501] on div "**********" at bounding box center [1404, 483] width 328 height 646
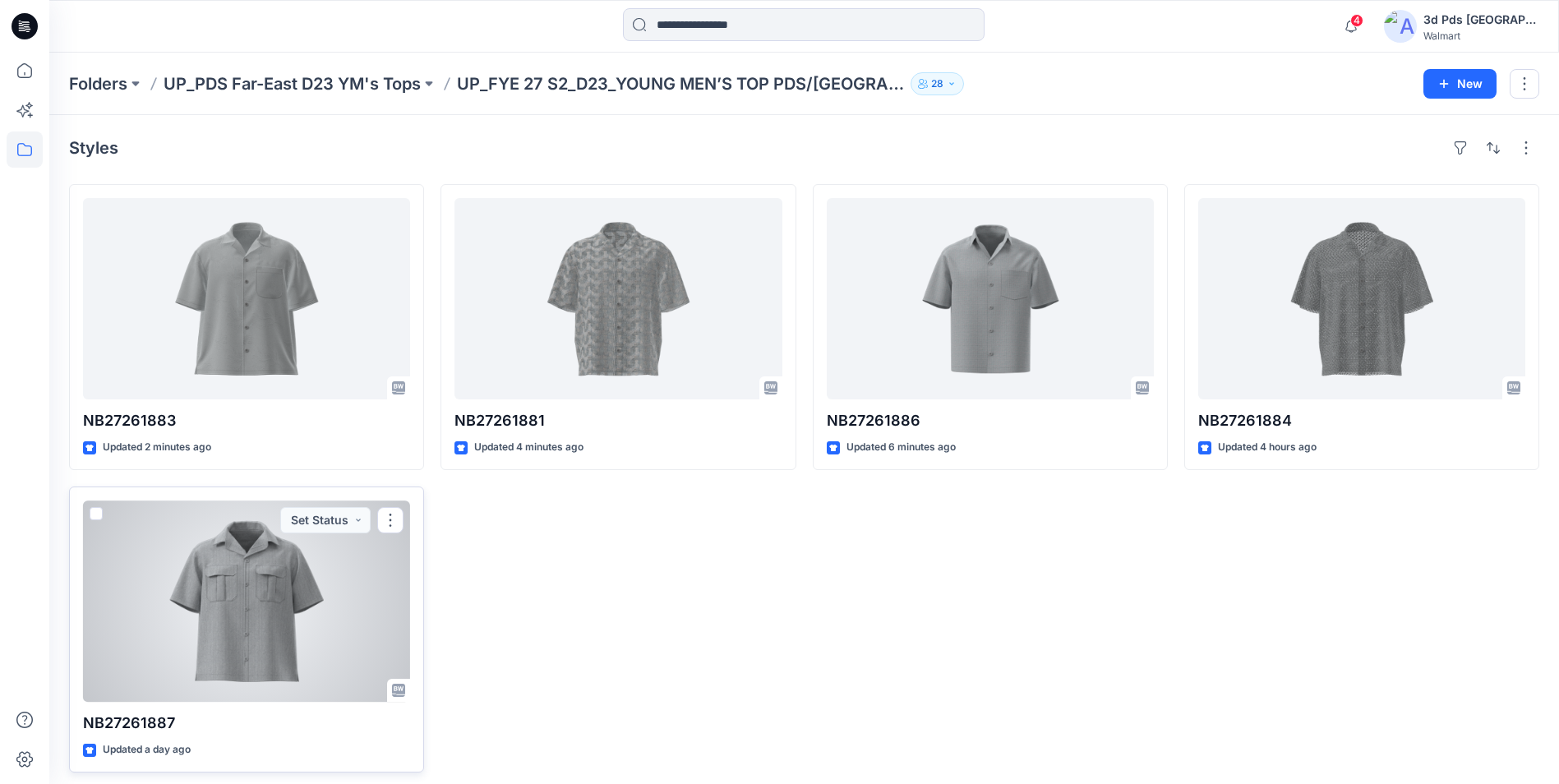
click at [291, 574] on div at bounding box center [246, 601] width 327 height 201
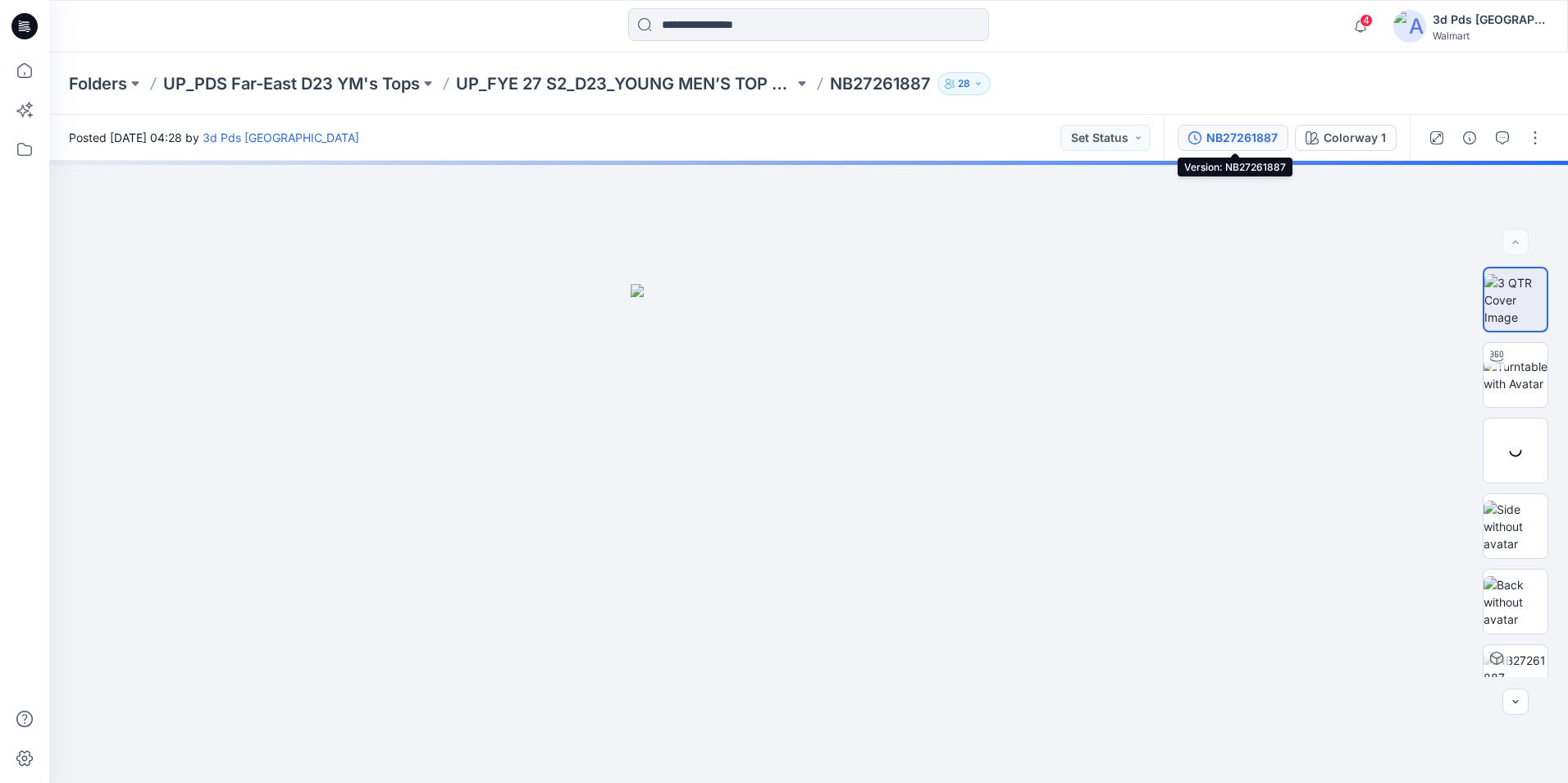
click at [1266, 136] on div "NB27261887" at bounding box center [1242, 137] width 71 height 18
